Goal: Task Accomplishment & Management: Manage account settings

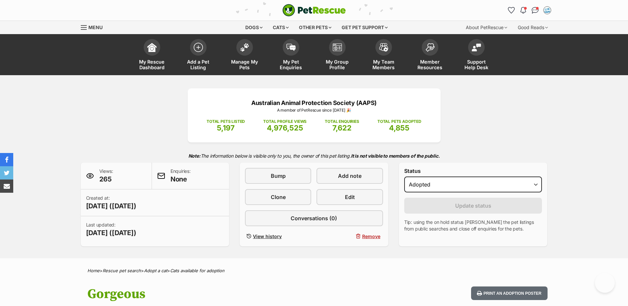
select select "rehomed"
click at [241, 48] on img at bounding box center [244, 47] width 9 height 9
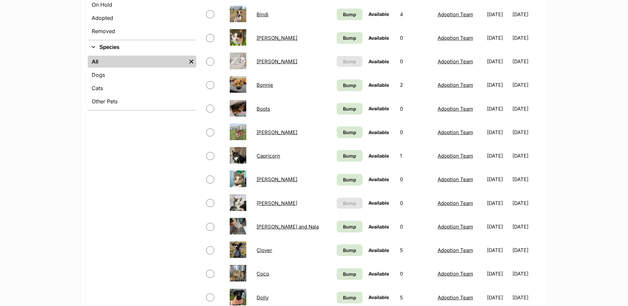
scroll to position [265, 0]
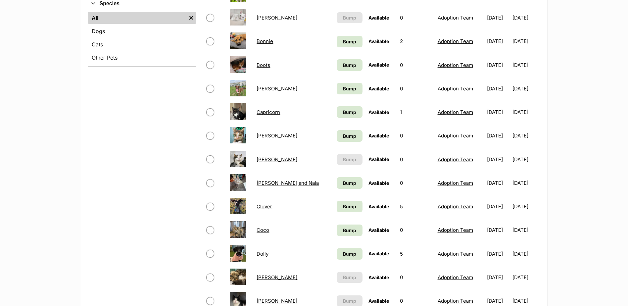
click at [264, 231] on link "Coco" at bounding box center [263, 230] width 13 height 6
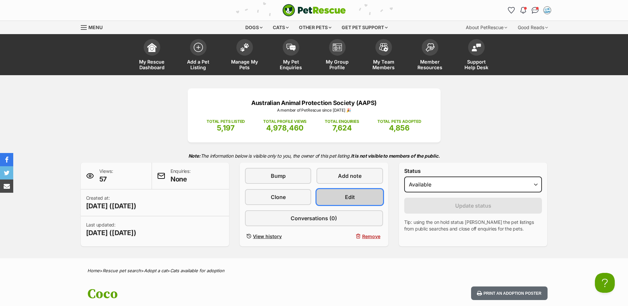
click at [358, 201] on link "Edit" at bounding box center [349, 197] width 66 height 16
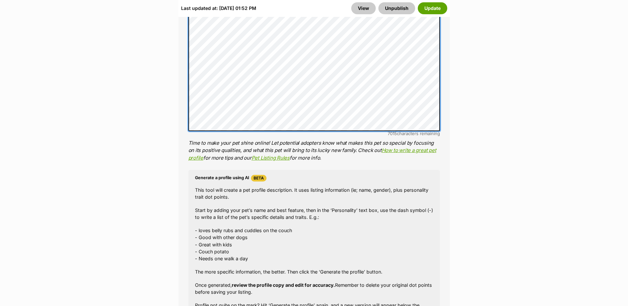
scroll to position [629, 0]
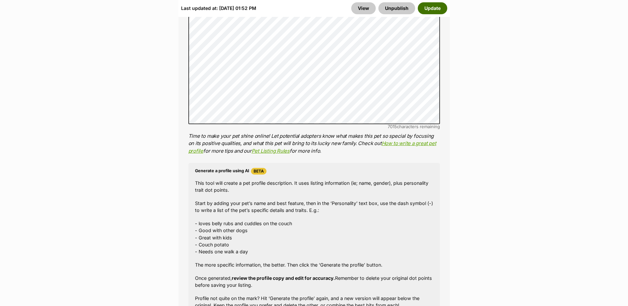
click at [430, 9] on button "Update" at bounding box center [432, 8] width 29 height 12
